Goal: Find specific page/section: Locate item on page

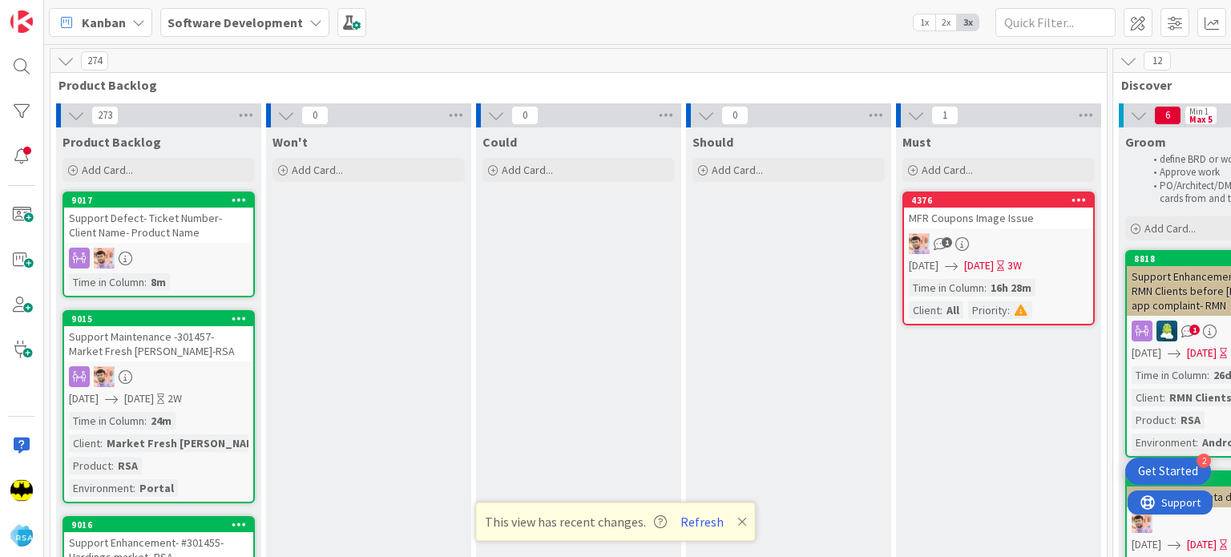
click at [740, 519] on icon at bounding box center [742, 521] width 10 height 13
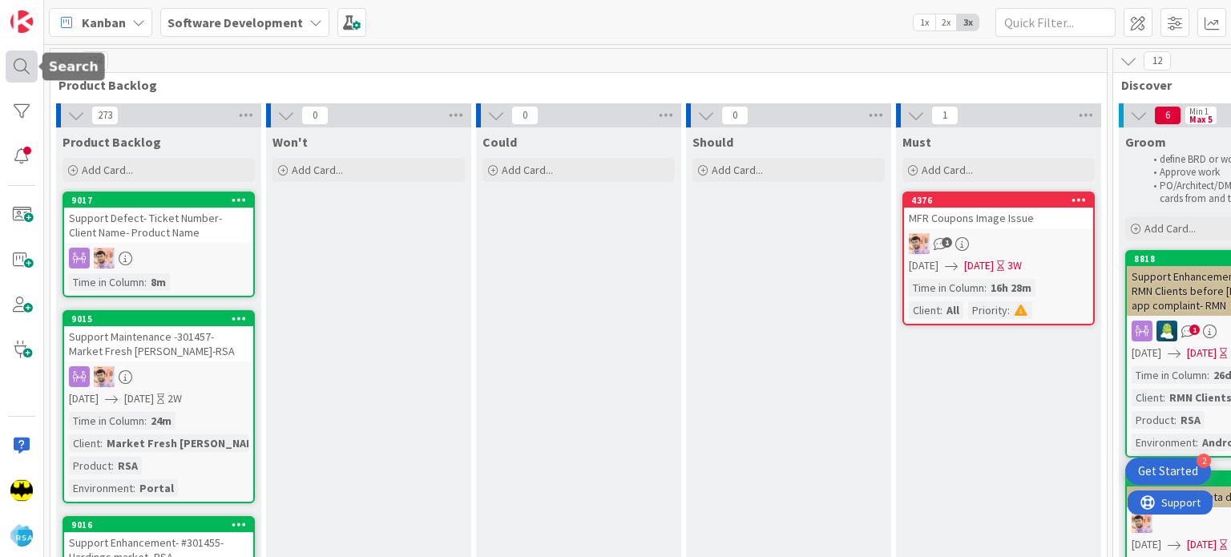
click at [22, 63] on div at bounding box center [22, 67] width 32 height 32
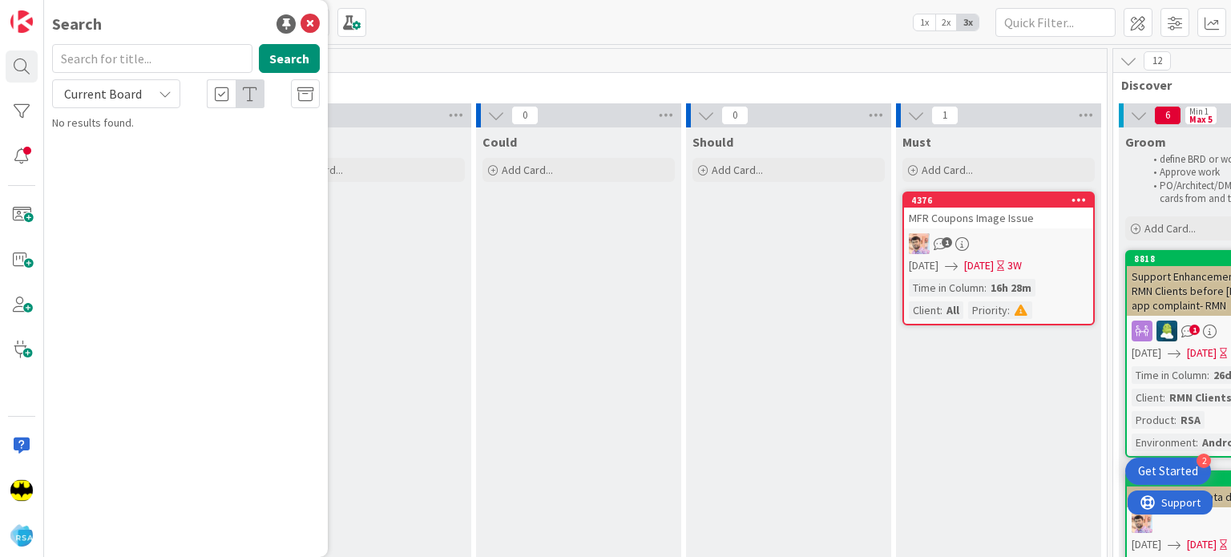
click at [164, 59] on input "text" at bounding box center [152, 58] width 200 height 29
click at [167, 31] on div "Search" at bounding box center [186, 24] width 268 height 24
click at [125, 65] on input "text" at bounding box center [152, 58] width 200 height 29
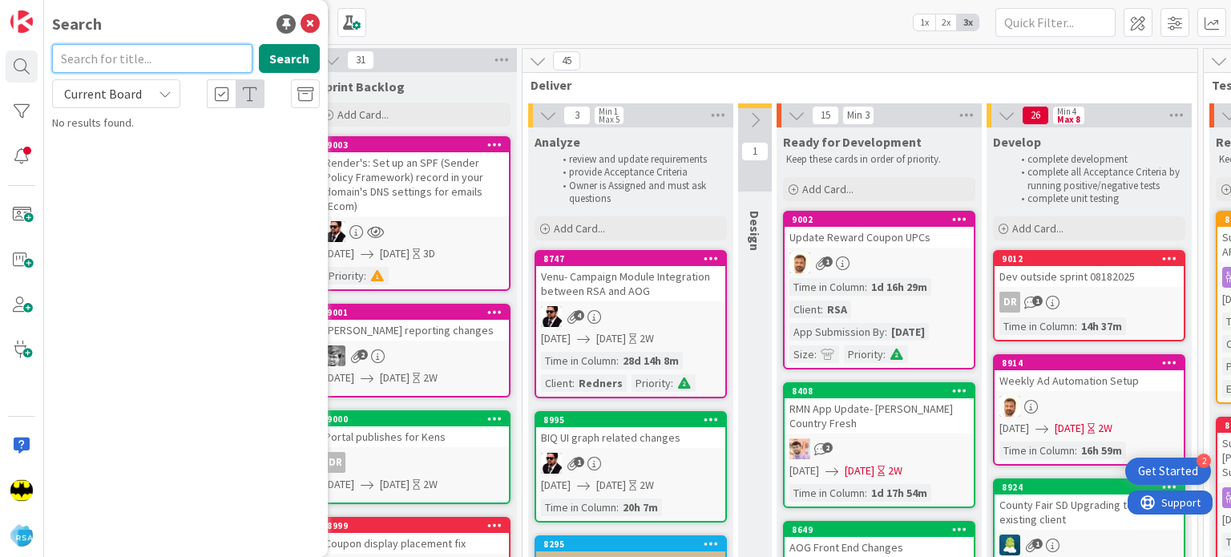
scroll to position [0, 1262]
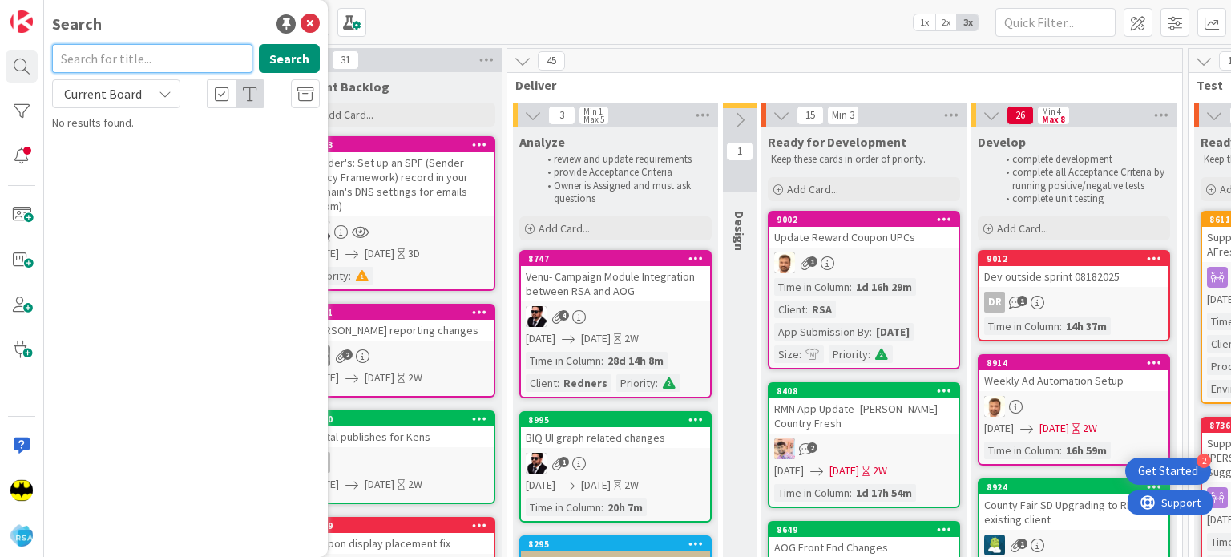
click at [210, 61] on input "text" at bounding box center [152, 58] width 200 height 29
click at [176, 55] on input "text" at bounding box center [152, 58] width 200 height 29
type input "RORC"
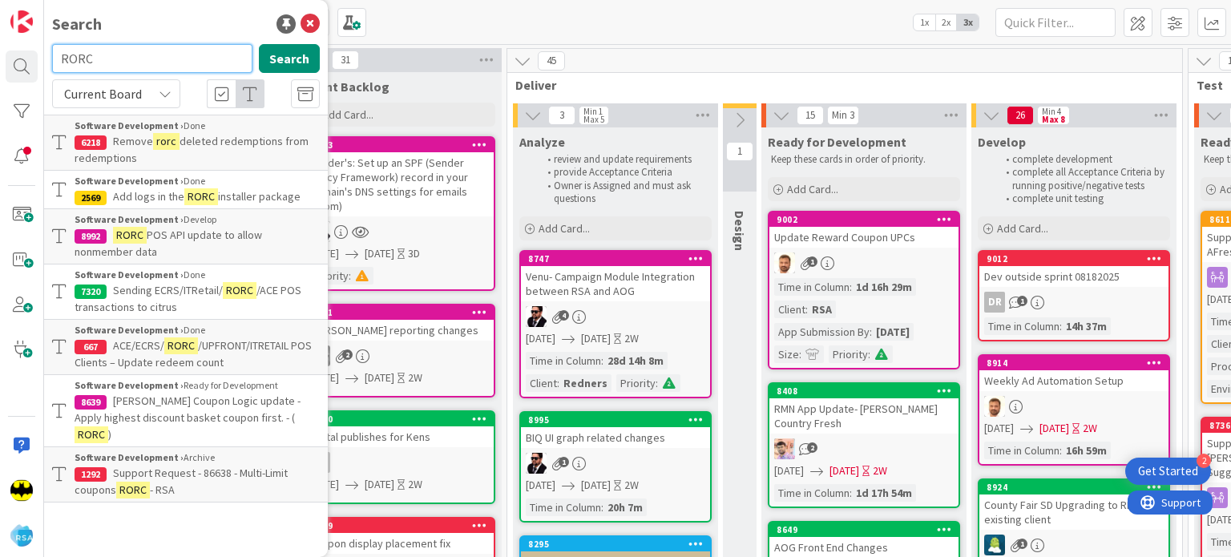
click at [154, 63] on input "RORC" at bounding box center [152, 58] width 200 height 29
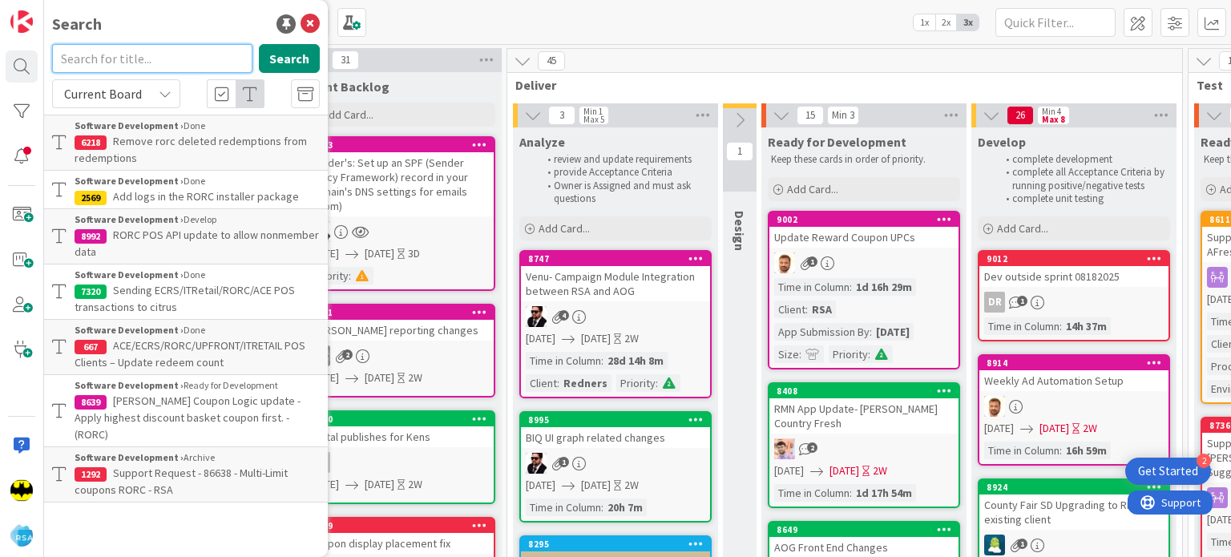
click at [128, 49] on input "text" at bounding box center [152, 58] width 200 height 29
click at [208, 44] on input "text" at bounding box center [152, 58] width 200 height 29
type input "9019"
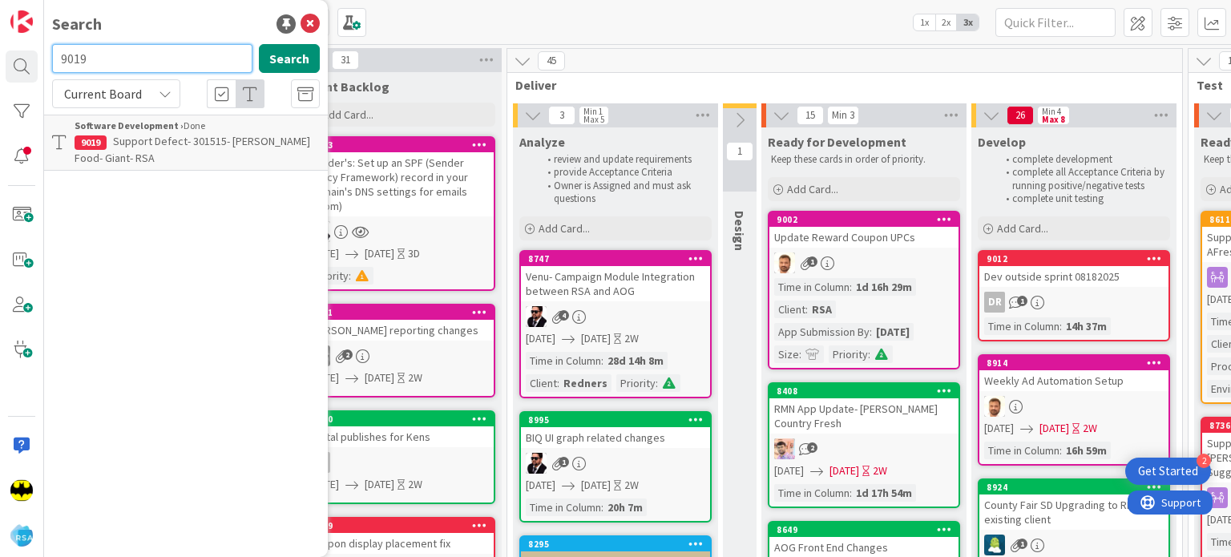
click at [208, 44] on input "9019" at bounding box center [152, 58] width 200 height 29
click at [135, 71] on input "text" at bounding box center [152, 58] width 200 height 29
click at [161, 34] on div "Search" at bounding box center [186, 24] width 268 height 24
click at [141, 60] on input "text" at bounding box center [152, 58] width 200 height 29
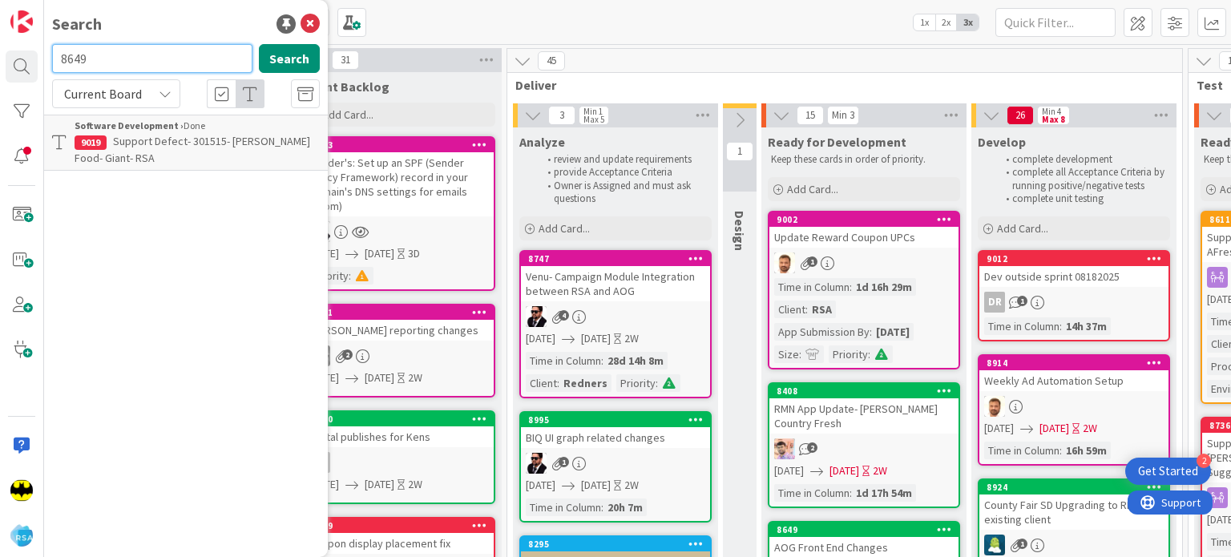
type input "8649"
click at [141, 60] on input "8649" at bounding box center [152, 58] width 200 height 29
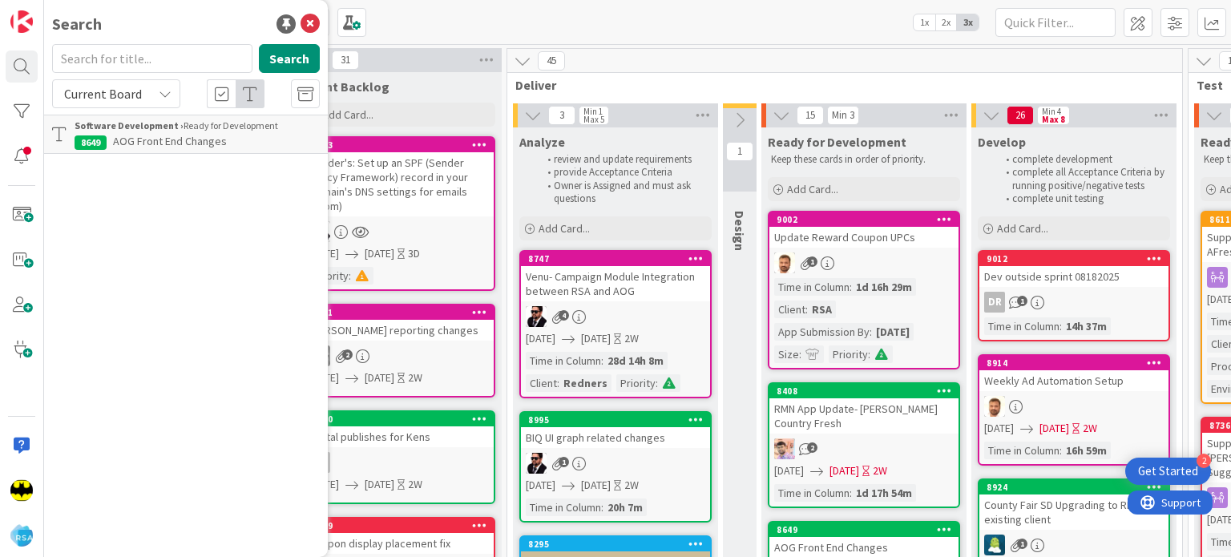
click at [147, 12] on div "Search" at bounding box center [186, 24] width 268 height 24
click at [158, 34] on div "Search" at bounding box center [186, 24] width 268 height 24
click at [123, 66] on input "text" at bounding box center [152, 58] width 200 height 29
type input "8482"
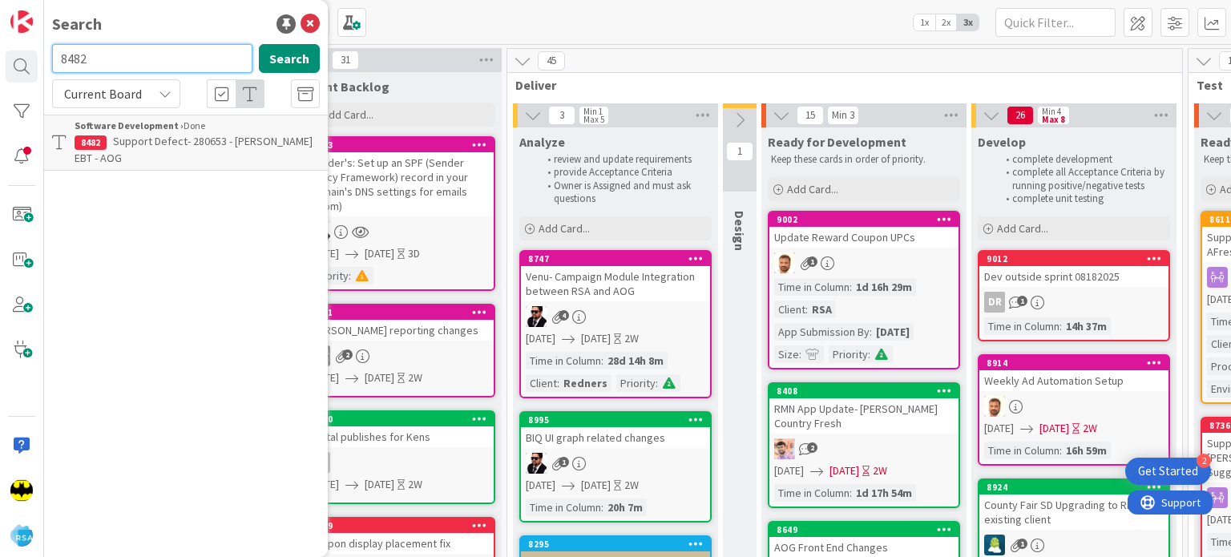
click at [131, 71] on input "8482" at bounding box center [152, 58] width 200 height 29
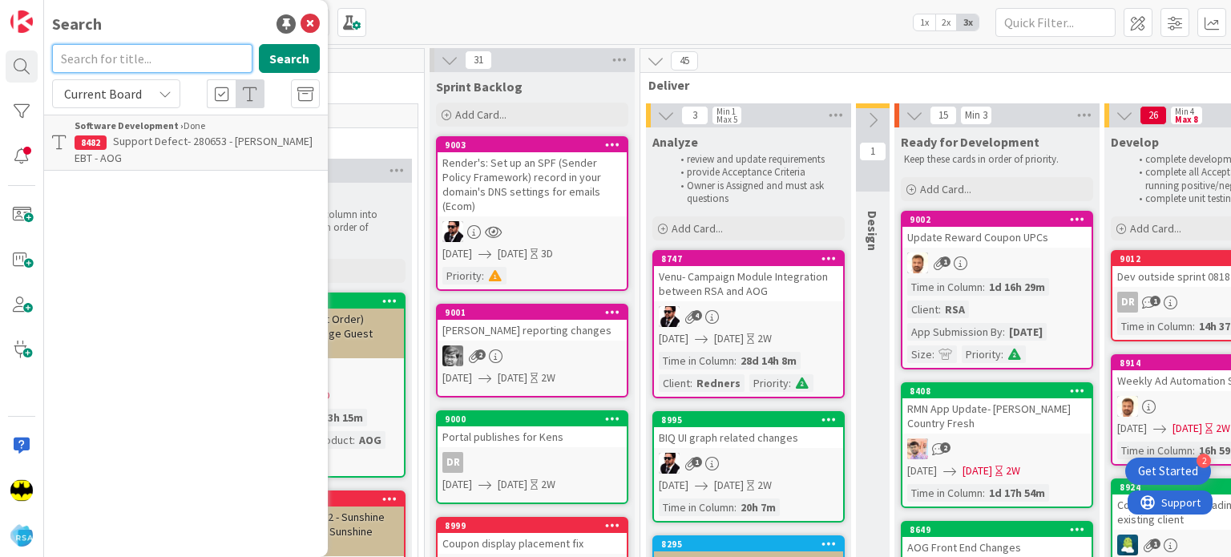
scroll to position [0, 1127]
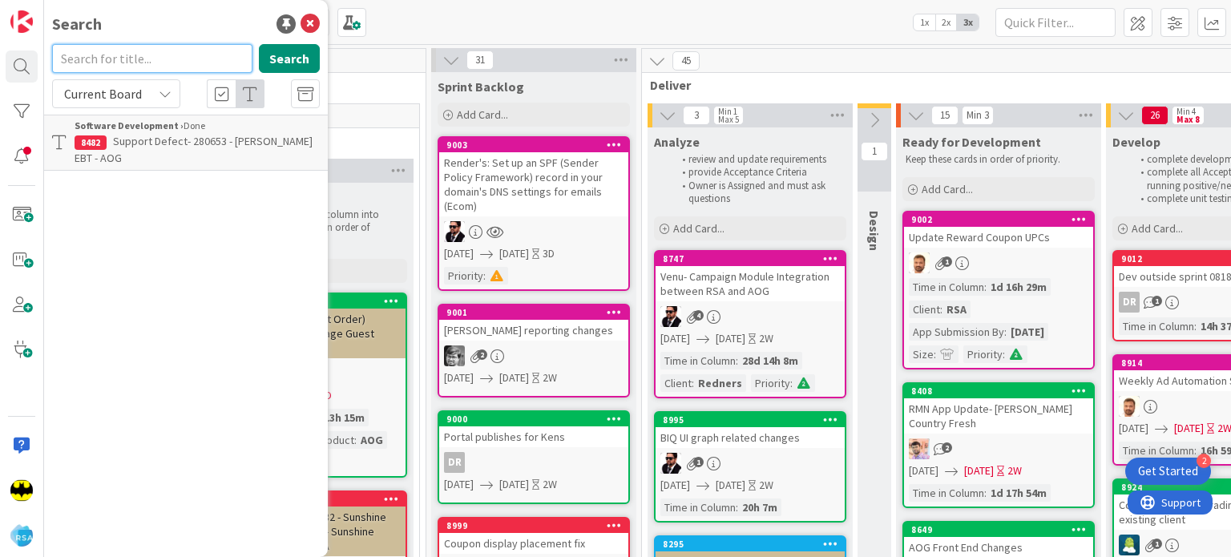
click at [204, 57] on input "text" at bounding box center [152, 58] width 200 height 29
type input "8782"
click at [204, 57] on input "8782" at bounding box center [152, 58] width 200 height 29
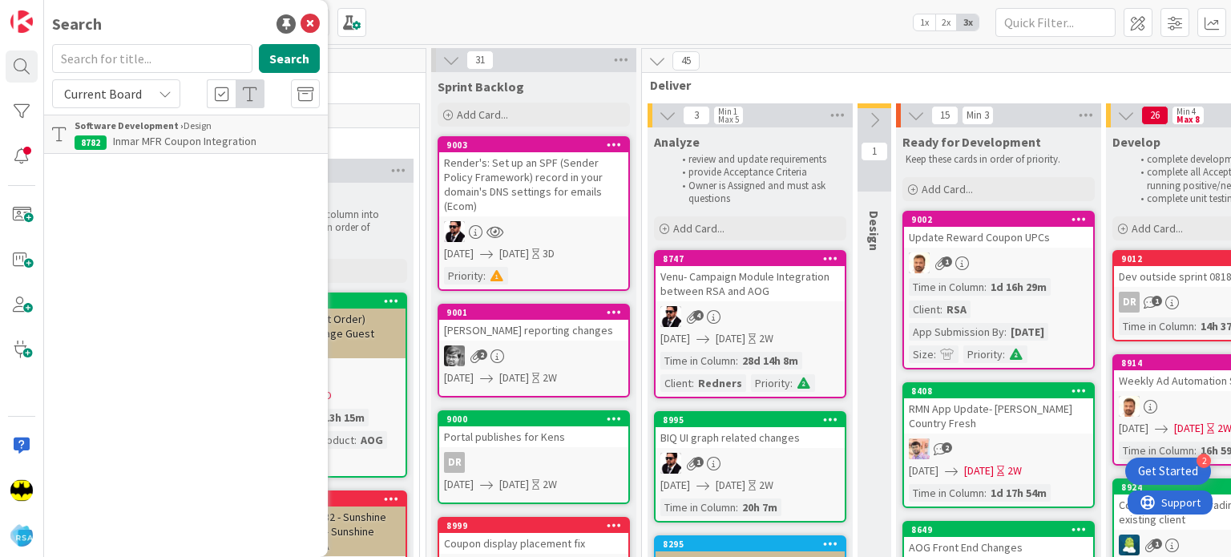
click at [183, 22] on div "Search" at bounding box center [186, 24] width 268 height 24
click at [168, 60] on input "text" at bounding box center [152, 58] width 200 height 29
click at [165, 25] on div "Search" at bounding box center [186, 24] width 268 height 24
drag, startPoint x: 159, startPoint y: 36, endPoint x: 150, endPoint y: 59, distance: 24.1
click at [150, 59] on div "Search Search Current Board Software Development › Design 8782 Inmar MFR Coupon…" at bounding box center [186, 278] width 284 height 557
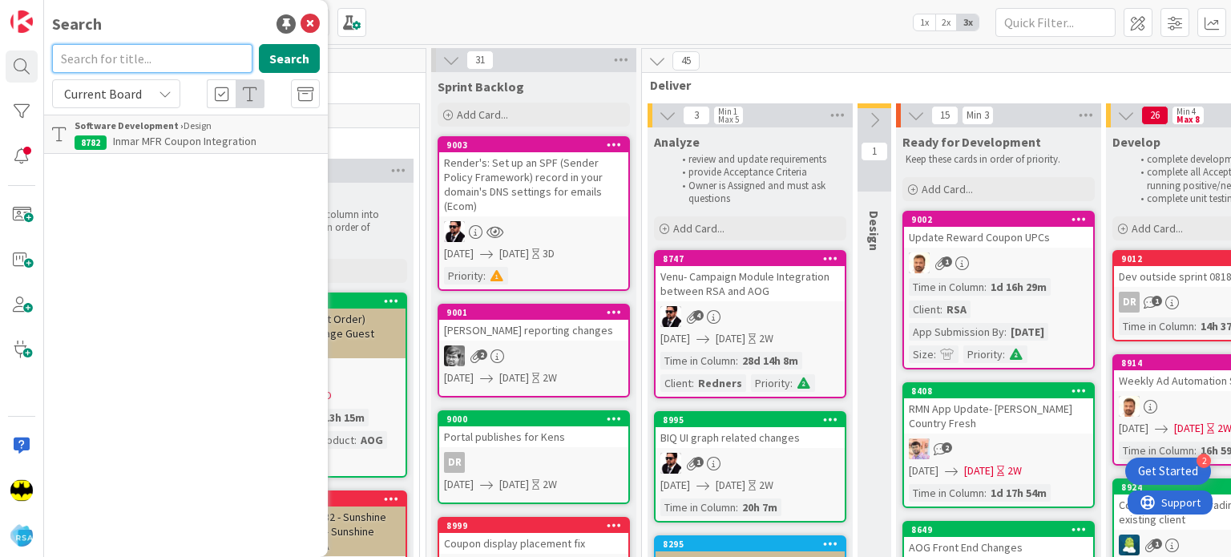
click at [150, 59] on input "text" at bounding box center [152, 58] width 200 height 29
type input "8308"
click at [150, 59] on input "8308" at bounding box center [152, 58] width 200 height 29
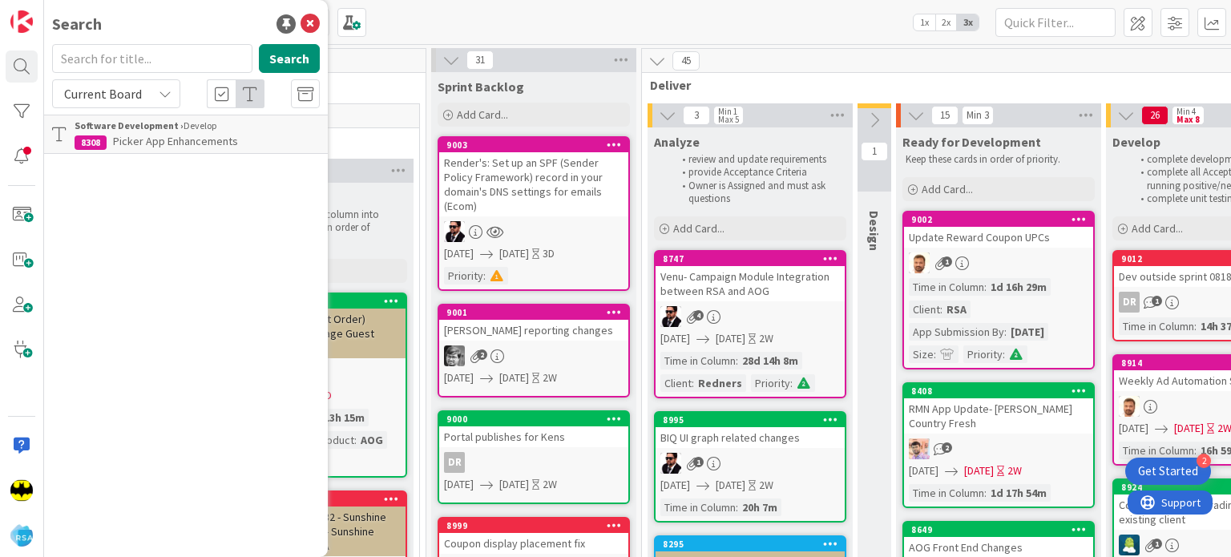
click at [156, 29] on div "Search" at bounding box center [186, 24] width 268 height 24
click at [202, 38] on div "Search Search Current Board Software Development › Develop 8308 Picker App Enha…" at bounding box center [186, 278] width 284 height 557
click at [164, 63] on input "text" at bounding box center [152, 58] width 200 height 29
click at [164, 63] on input "8791" at bounding box center [152, 58] width 200 height 29
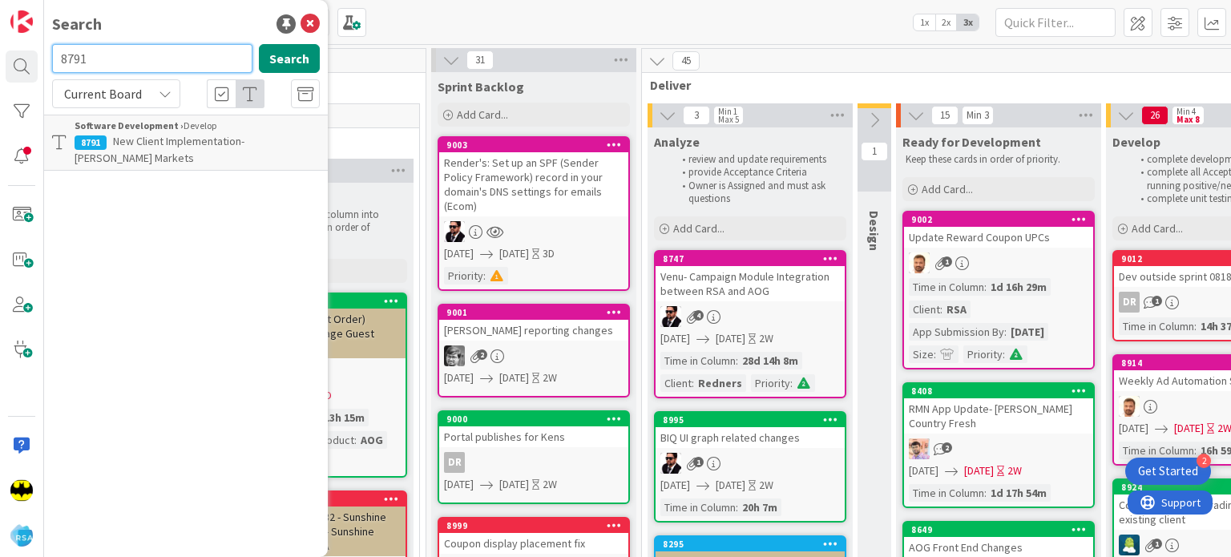
click at [164, 63] on input "8791" at bounding box center [152, 58] width 200 height 29
type input "8924"
click at [164, 63] on input "8924" at bounding box center [152, 58] width 200 height 29
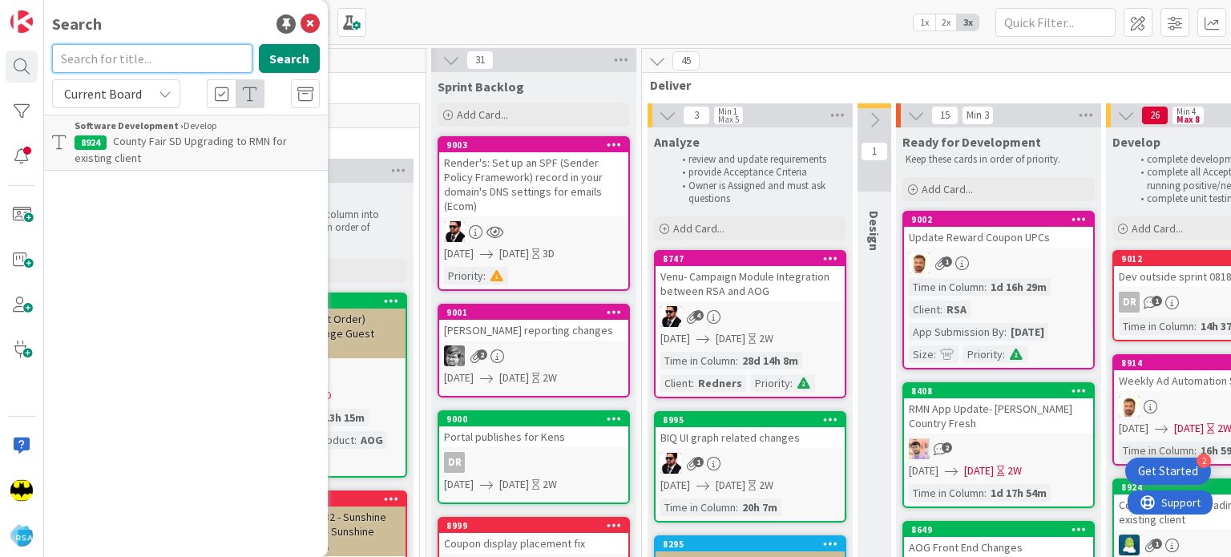
click at [155, 55] on input "text" at bounding box center [152, 58] width 200 height 29
type input "8787"
click at [155, 55] on input "8787" at bounding box center [152, 58] width 200 height 29
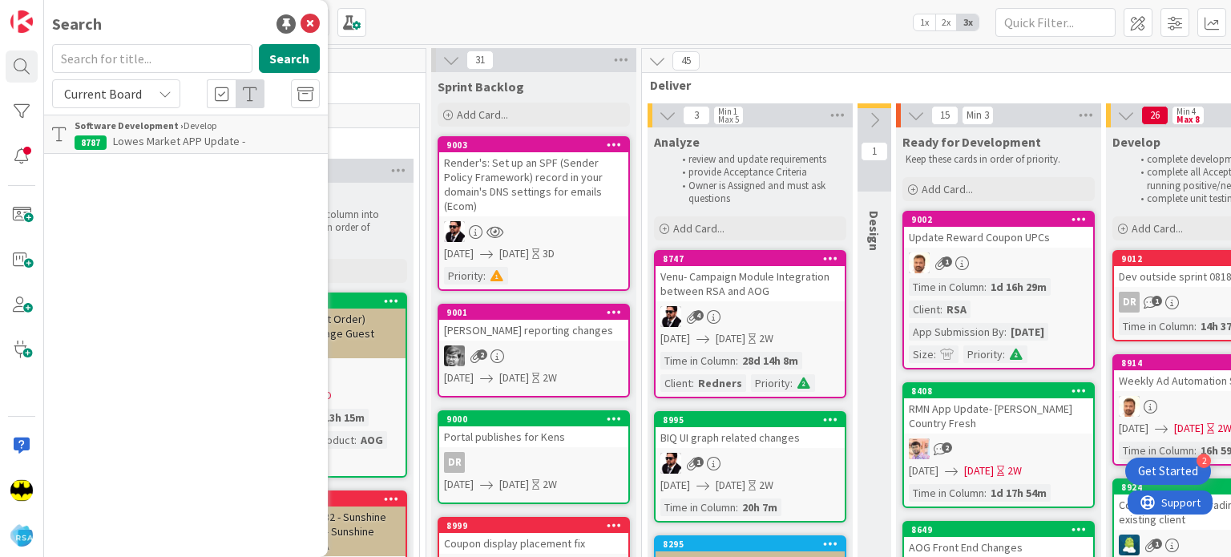
click at [184, 21] on div "Search" at bounding box center [186, 24] width 268 height 24
click at [160, 51] on input "text" at bounding box center [152, 58] width 200 height 29
type input "8308"
click at [160, 51] on input "8308" at bounding box center [152, 58] width 200 height 29
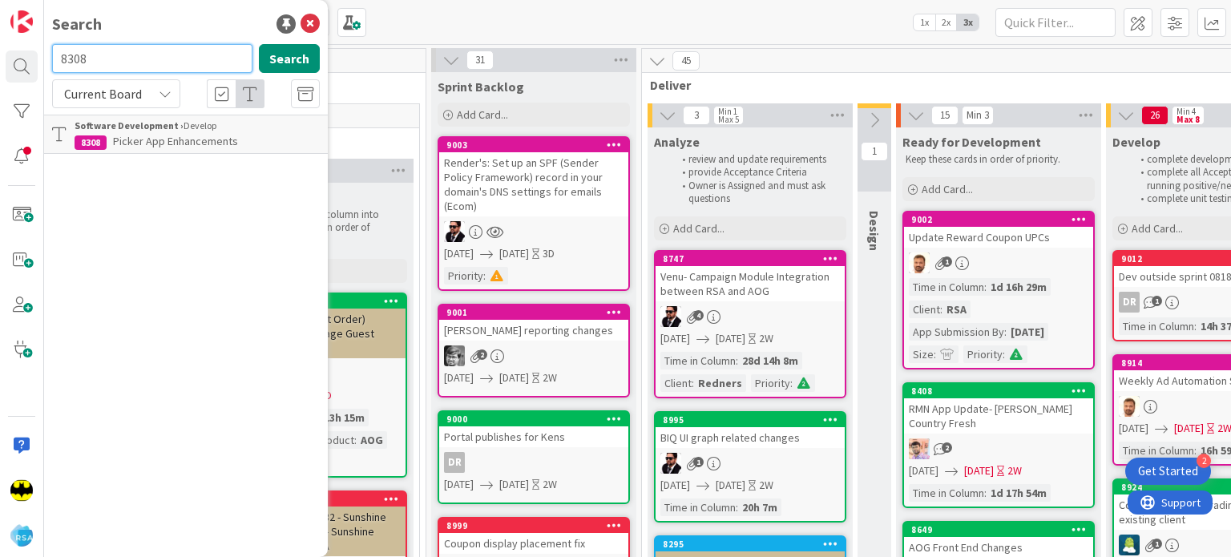
click at [160, 51] on input "8308" at bounding box center [152, 58] width 200 height 29
click at [160, 19] on div "Search" at bounding box center [186, 24] width 268 height 24
click at [157, 51] on input "text" at bounding box center [152, 58] width 200 height 29
type input "8940"
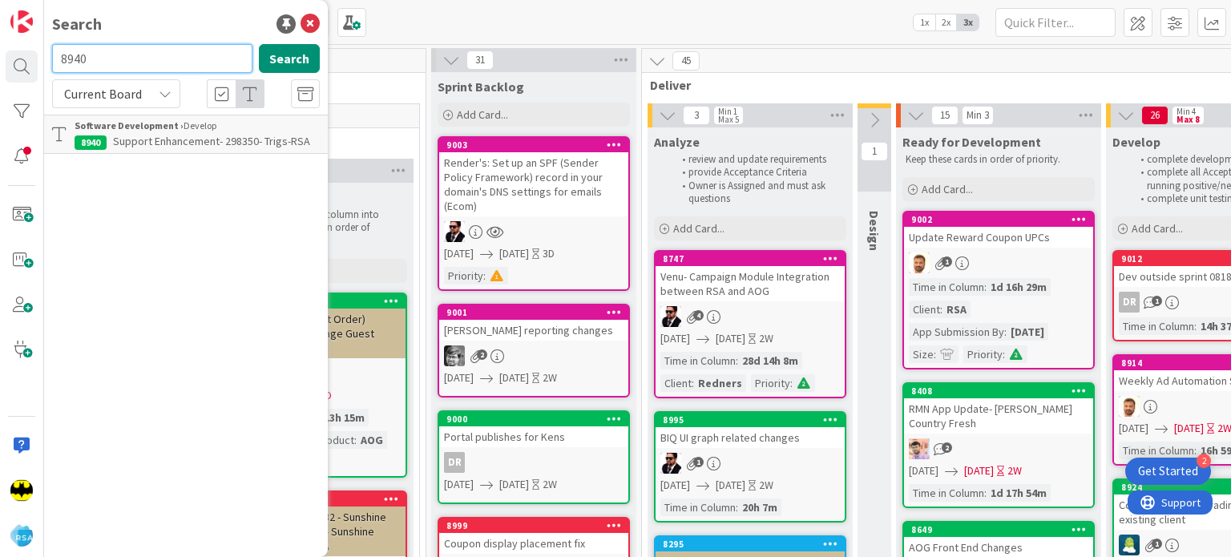
click at [152, 55] on input "8940" at bounding box center [152, 58] width 200 height 29
click at [172, 31] on div "Search" at bounding box center [186, 24] width 268 height 24
click at [173, 52] on input "text" at bounding box center [152, 58] width 200 height 29
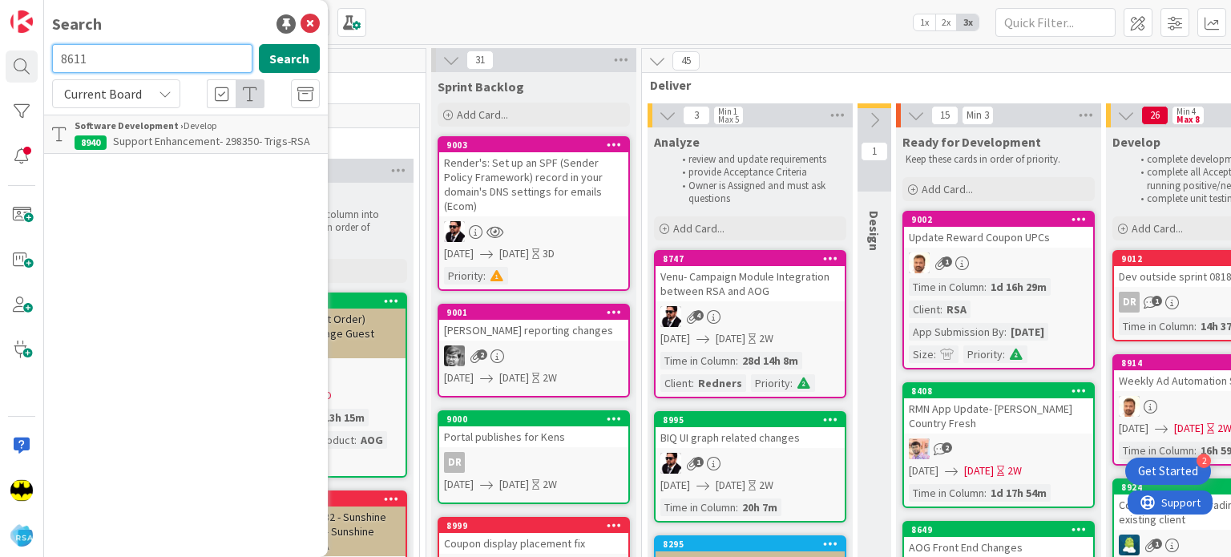
type input "8611"
click at [173, 52] on input "8611" at bounding box center [152, 58] width 200 height 29
click at [180, 42] on div "Search Search Current Board Software Development › Ready for Testing 8611 Suppo…" at bounding box center [186, 278] width 284 height 557
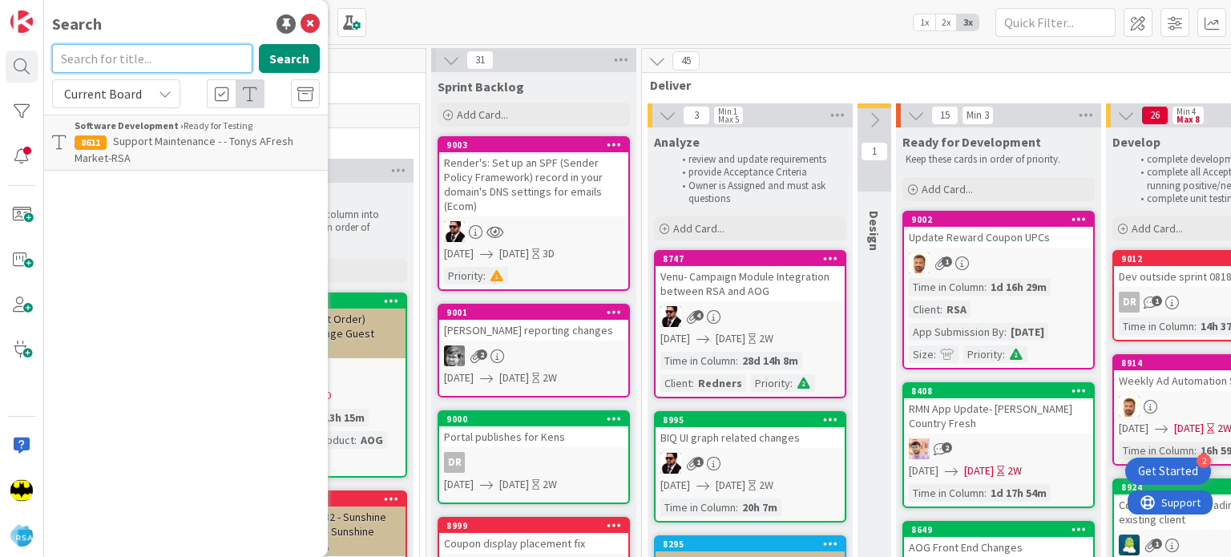
click at [179, 45] on input "text" at bounding box center [152, 58] width 200 height 29
click at [179, 45] on input "8940" at bounding box center [152, 58] width 200 height 29
type input "8561"
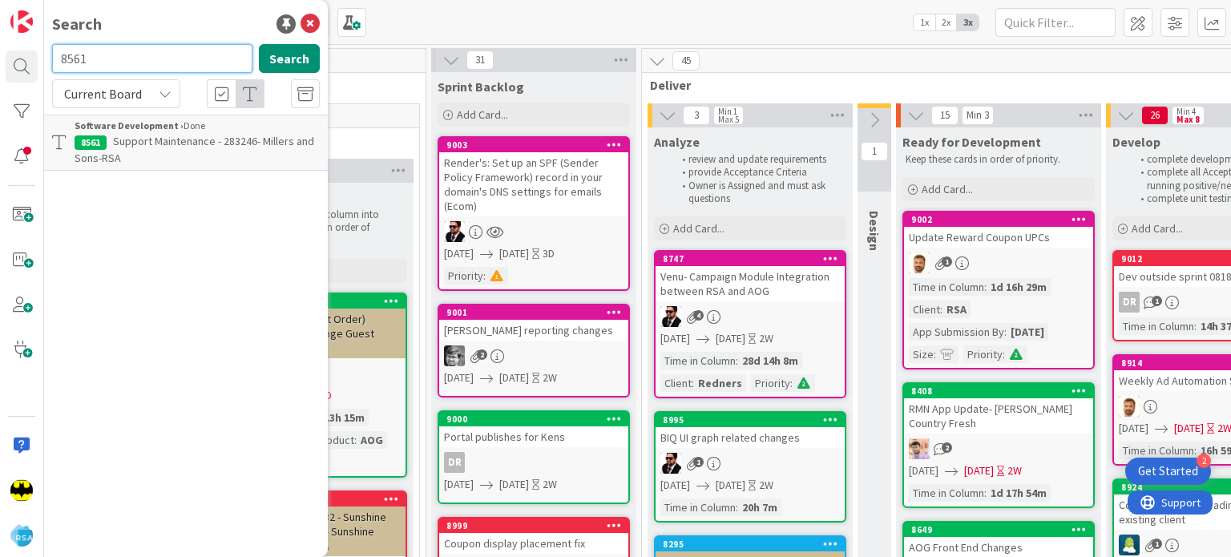
click at [179, 45] on input "8561" at bounding box center [152, 58] width 200 height 29
click at [192, 31] on div "Search" at bounding box center [186, 24] width 268 height 24
